Goal: Communication & Community: Ask a question

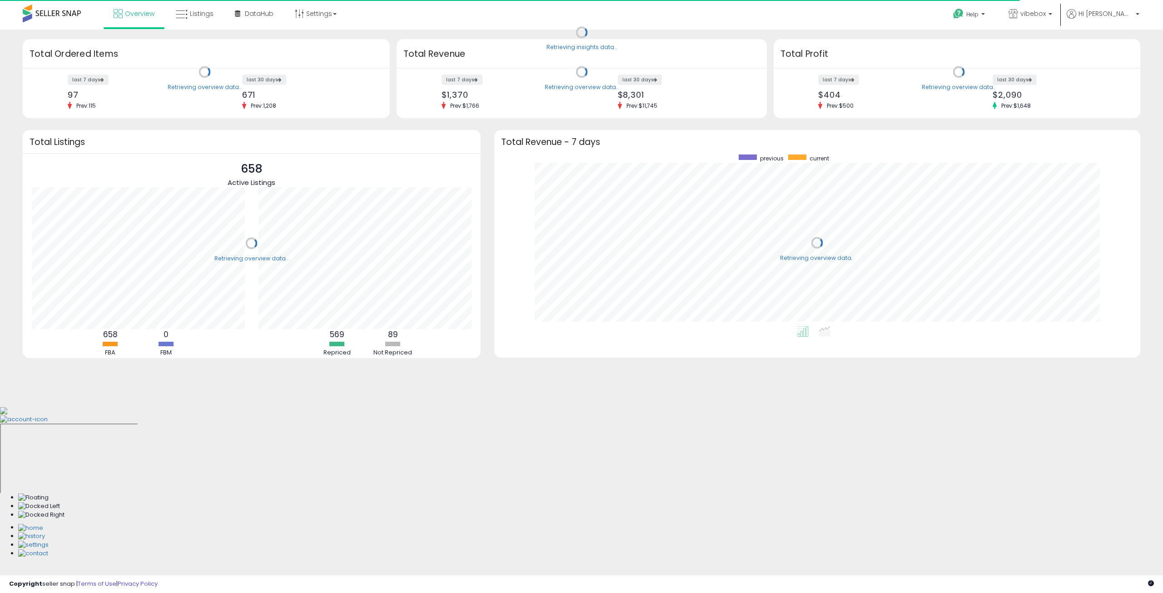
scroll to position [172, 628]
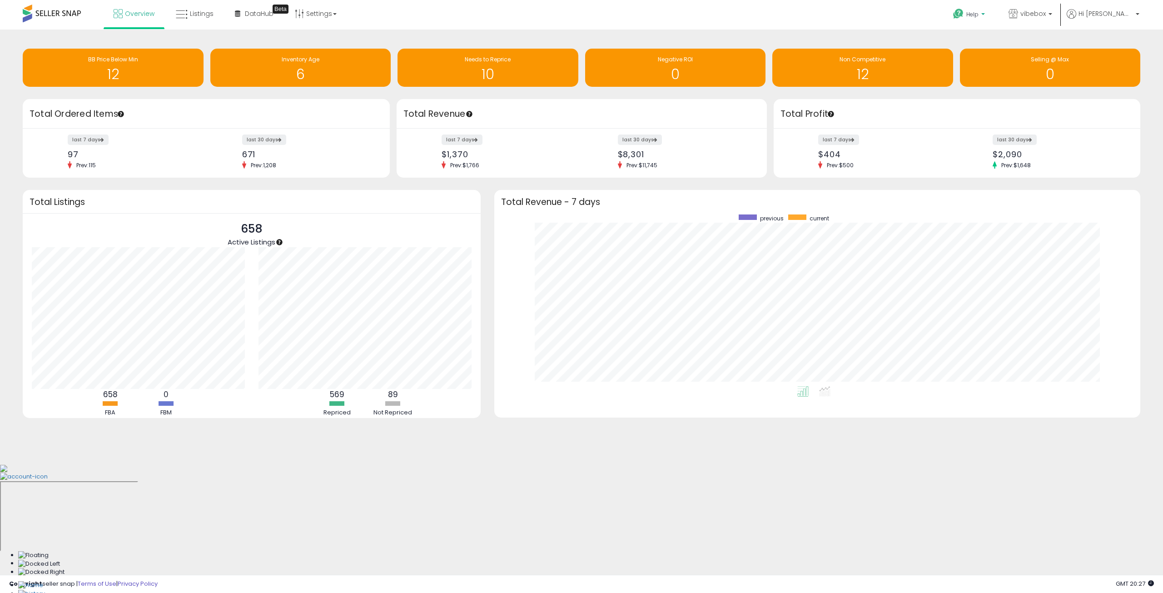
click at [987, 12] on p "Help" at bounding box center [970, 15] width 35 height 10
click at [1004, 50] on link "Contact Support" at bounding box center [979, 48] width 49 height 9
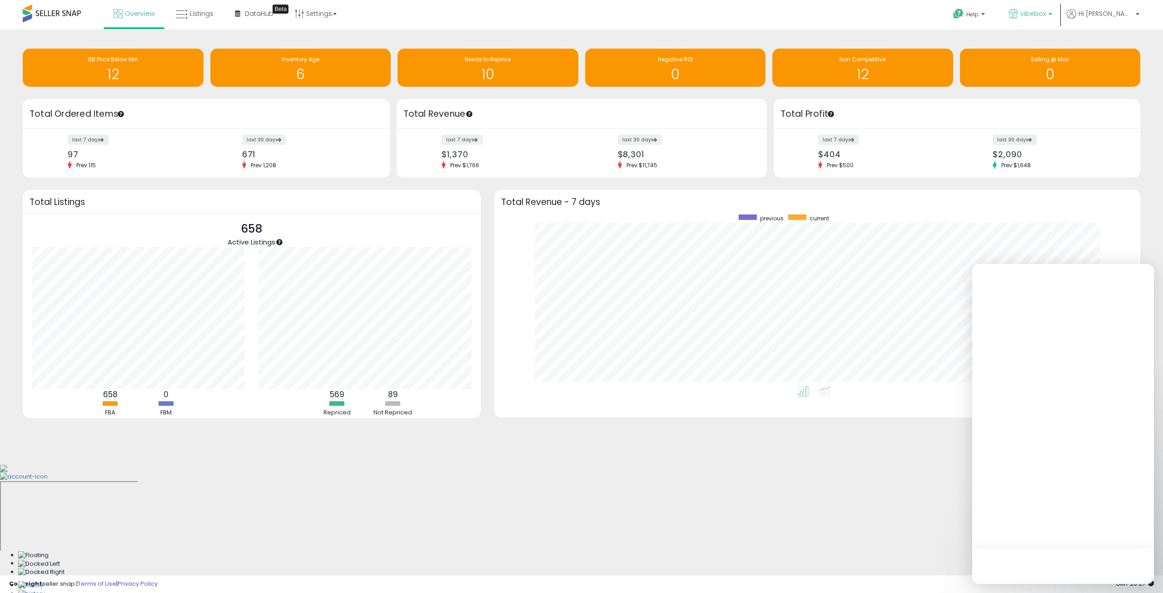
scroll to position [0, 0]
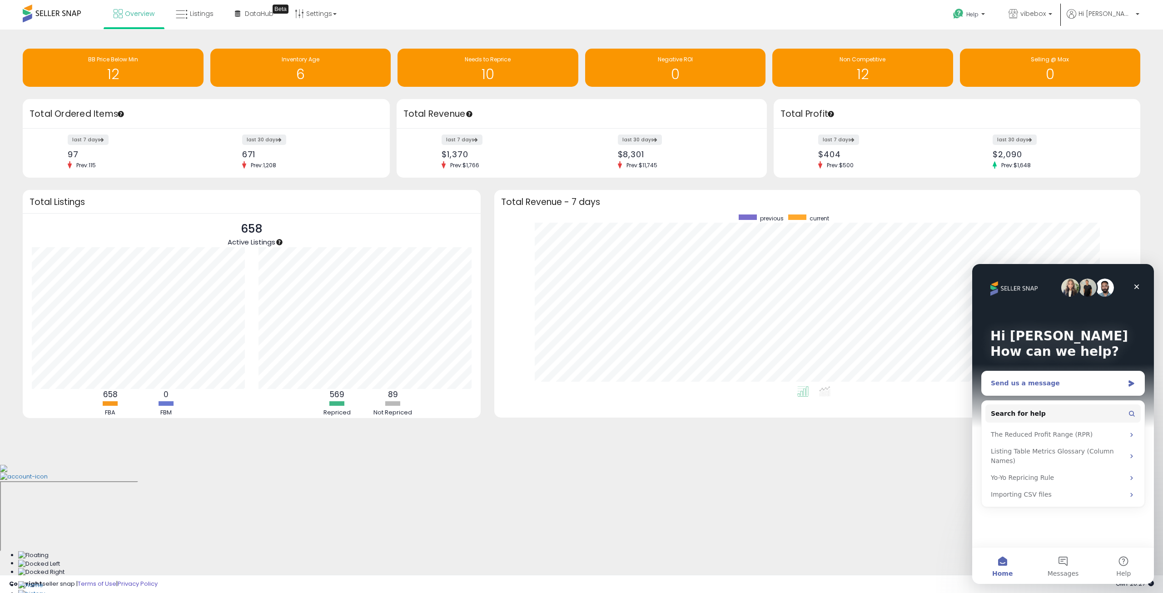
click at [1031, 382] on div "Send us a message" at bounding box center [1057, 383] width 133 height 10
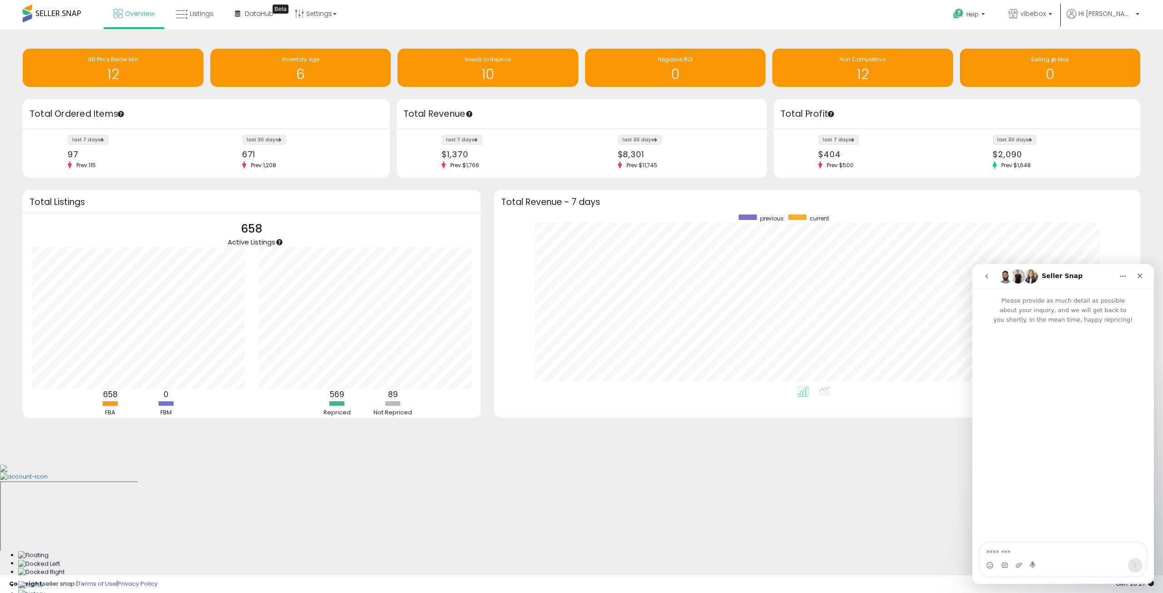
click at [1008, 555] on textarea "Message…" at bounding box center [1063, 550] width 166 height 15
drag, startPoint x: 1119, startPoint y: 555, endPoint x: 979, endPoint y: 533, distance: 141.7
click at [979, 533] on div "**********" at bounding box center [1063, 436] width 182 height 295
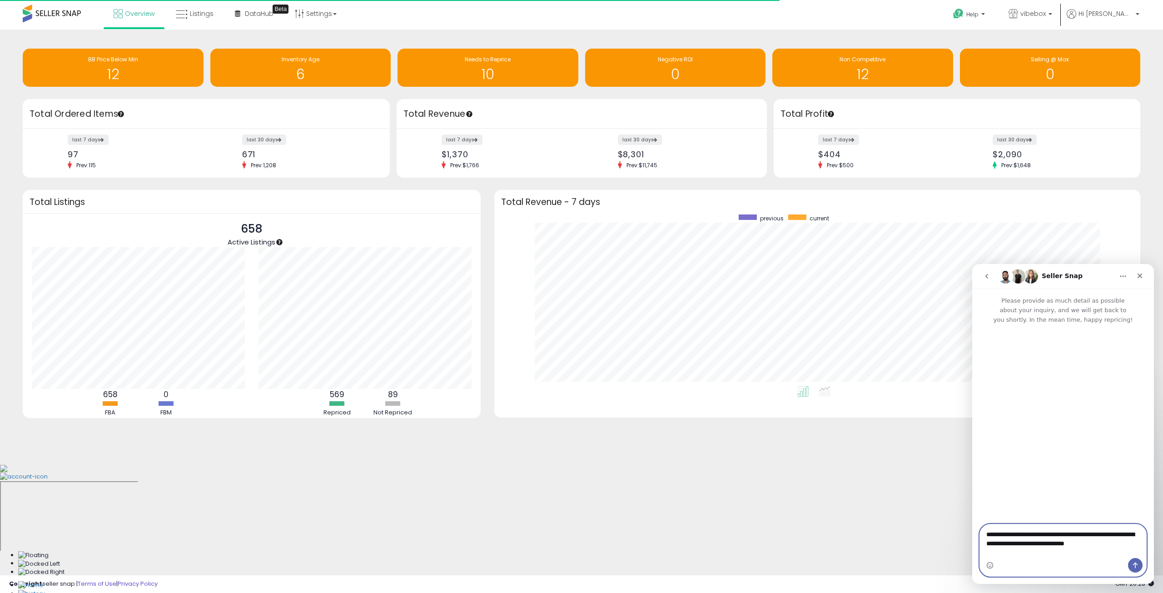
paste textarea "Message…"
type textarea "**********"
click at [1135, 563] on icon "Send a message…" at bounding box center [1135, 566] width 5 height 6
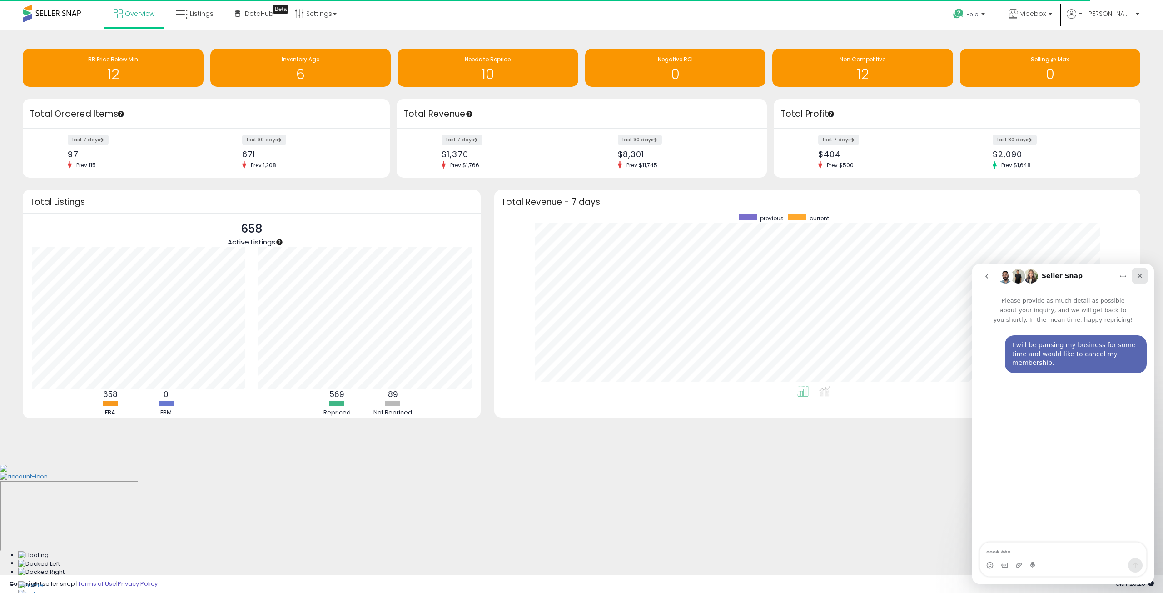
click at [1140, 278] on icon "Close" at bounding box center [1139, 275] width 7 height 7
